Goal: Check status: Check status

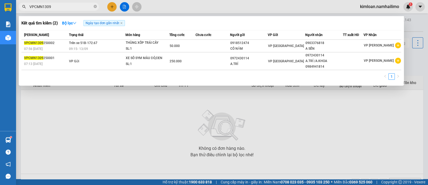
type input "VPCMN1309"
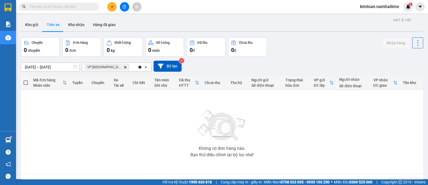
click at [50, 3] on span at bounding box center [59, 7] width 80 height 8
click at [50, 9] on input "text" at bounding box center [60, 7] width 63 height 6
click at [123, 7] on icon "file-add" at bounding box center [124, 7] width 3 height 4
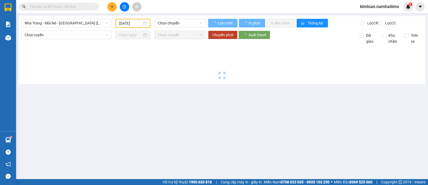
type input "[DATE]"
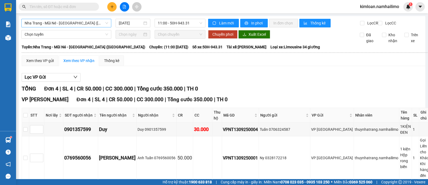
click at [87, 19] on span "Nha Trang - Mũi Né - [GEOGRAPHIC_DATA] ([GEOGRAPHIC_DATA])" at bounding box center [67, 23] width 84 height 8
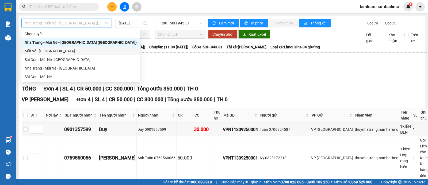
click at [63, 53] on div "Mũi Né - [GEOGRAPHIC_DATA]" at bounding box center [81, 51] width 112 height 6
type input "[DATE]"
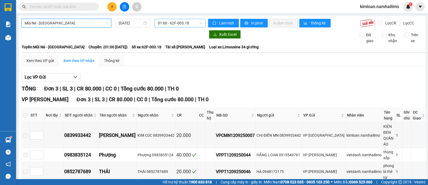
click at [174, 22] on span "01:00 - 62F-003.18" at bounding box center [180, 23] width 44 height 8
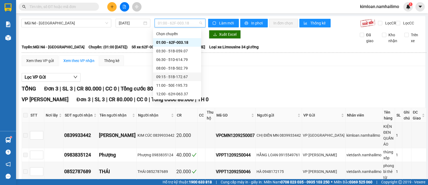
click at [170, 78] on div "09:15 - 51B-172.67" at bounding box center [177, 77] width 42 height 6
